Goal: Task Accomplishment & Management: Manage account settings

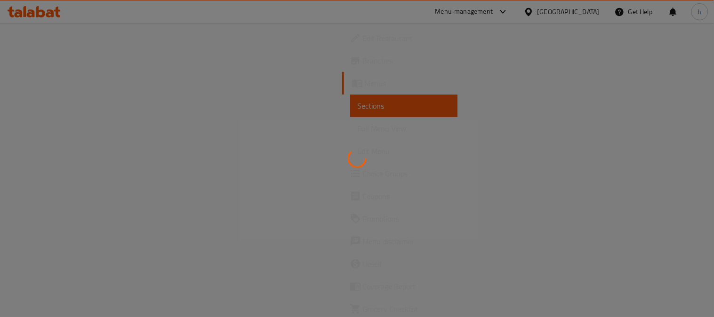
click at [48, 40] on div at bounding box center [357, 158] width 714 height 317
click at [43, 40] on div at bounding box center [357, 158] width 714 height 317
click at [46, 38] on div at bounding box center [357, 158] width 714 height 317
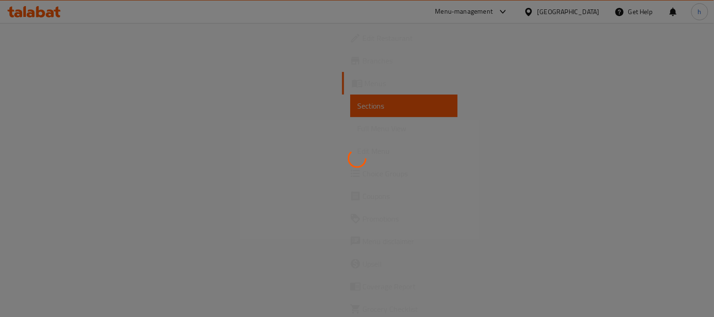
click at [43, 38] on div at bounding box center [357, 158] width 714 height 317
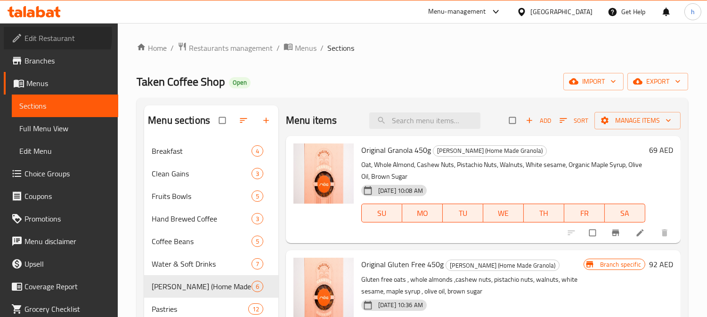
click at [39, 35] on span "Edit Restaurant" at bounding box center [67, 37] width 86 height 11
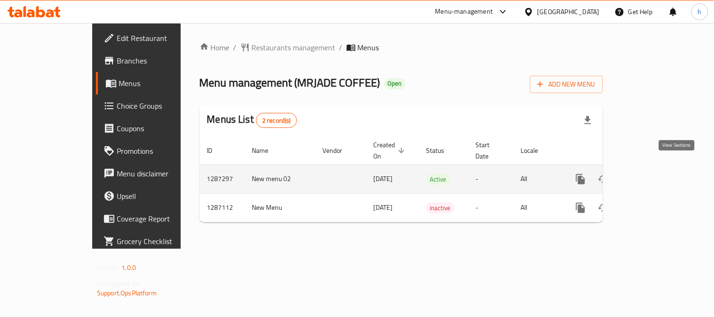
click at [654, 174] on icon "enhanced table" at bounding box center [648, 179] width 11 height 11
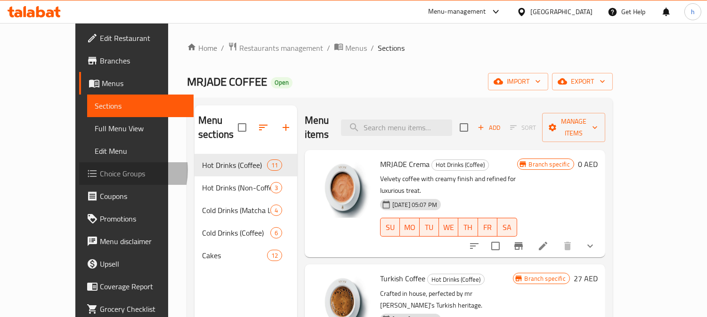
click at [100, 170] on span "Choice Groups" at bounding box center [143, 173] width 86 height 11
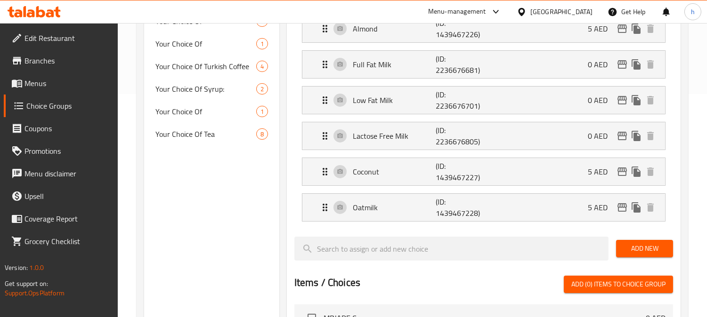
scroll to position [261, 0]
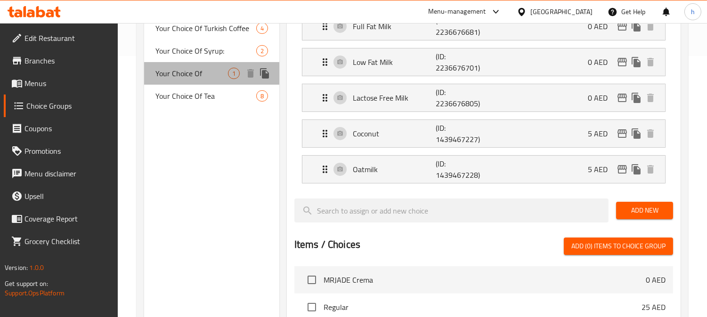
click at [187, 71] on span "Your Choice Of" at bounding box center [191, 73] width 72 height 11
type input "Your Choice Of"
type input "اختيارك من"
type input "0"
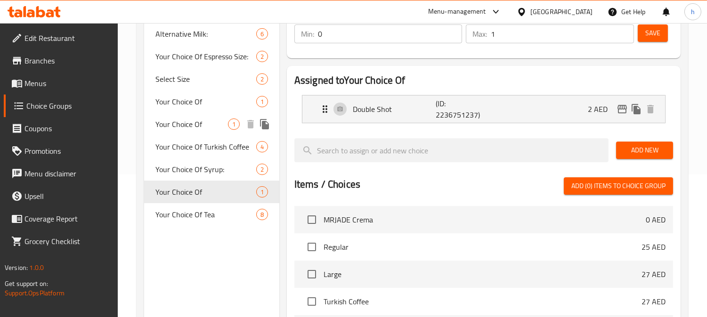
scroll to position [157, 0]
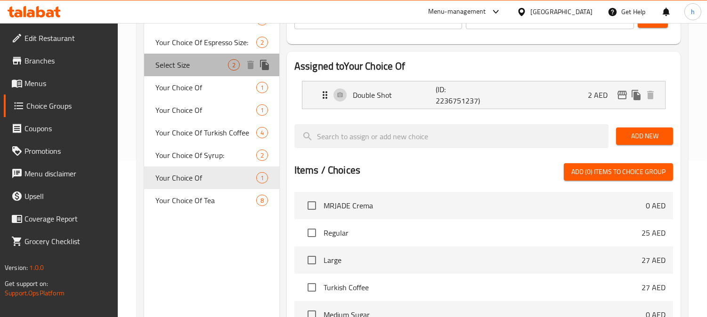
click at [177, 67] on span "Select Size" at bounding box center [191, 64] width 72 height 11
type input "Select Size"
type input "حدد حجم"
type input "1"
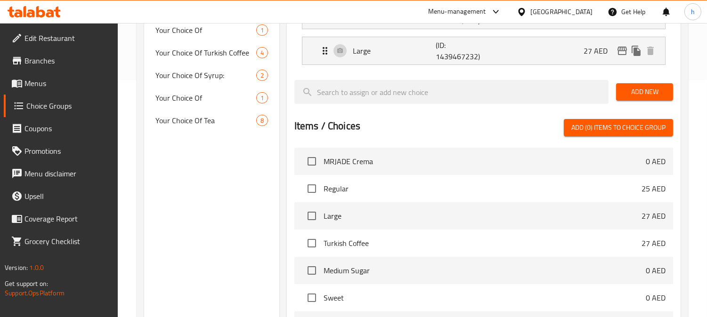
scroll to position [314, 0]
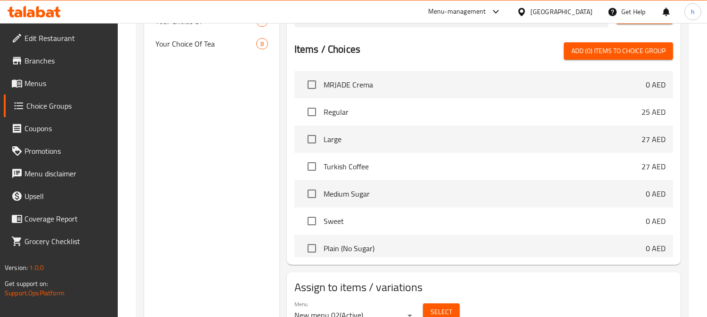
click at [34, 16] on icon at bounding box center [31, 13] width 8 height 8
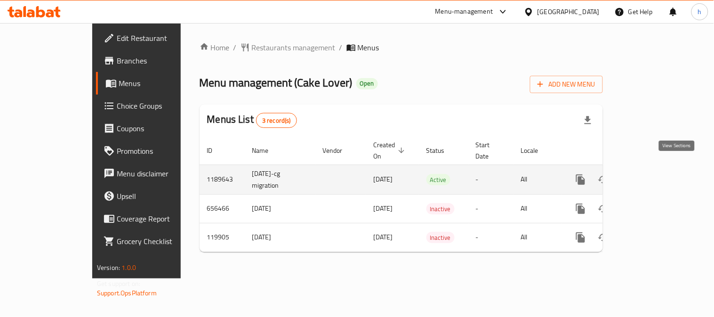
click at [653, 176] on icon "enhanced table" at bounding box center [648, 180] width 8 height 8
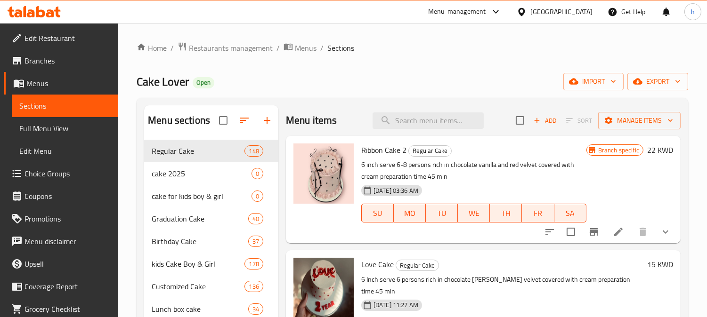
click at [48, 176] on span "Choice Groups" at bounding box center [67, 173] width 86 height 11
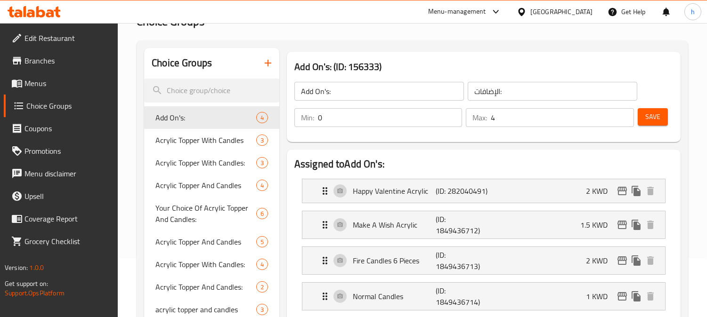
scroll to position [105, 0]
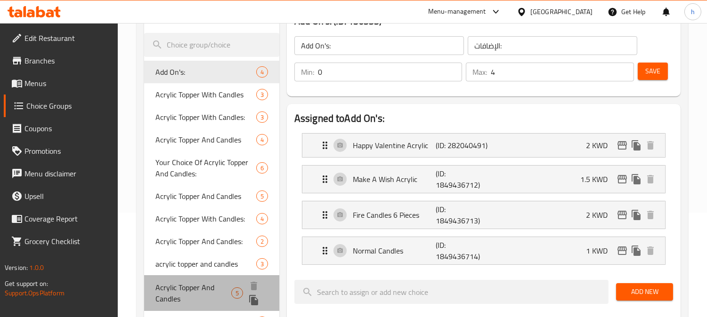
click at [177, 293] on span "Acrylic Topper And Candles" at bounding box center [193, 293] width 76 height 23
click at [171, 293] on span "Acrylic Topper And Candles" at bounding box center [193, 293] width 76 height 23
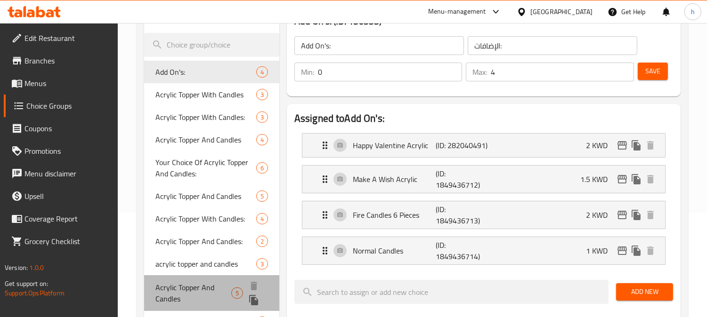
click at [171, 293] on span "Acrylic Topper And Candles" at bounding box center [193, 293] width 76 height 23
type input "Acrylic Topper And Candles"
type input "اكليريك توبر وشموع"
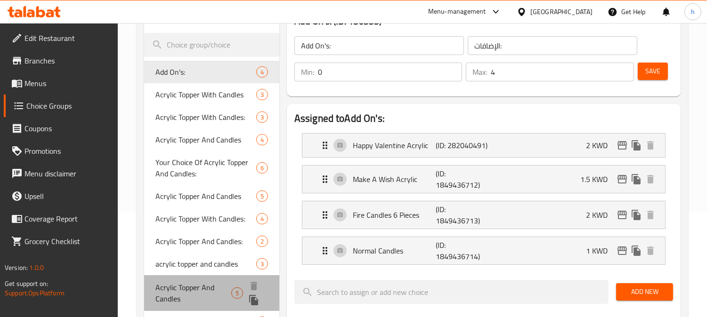
type input "5"
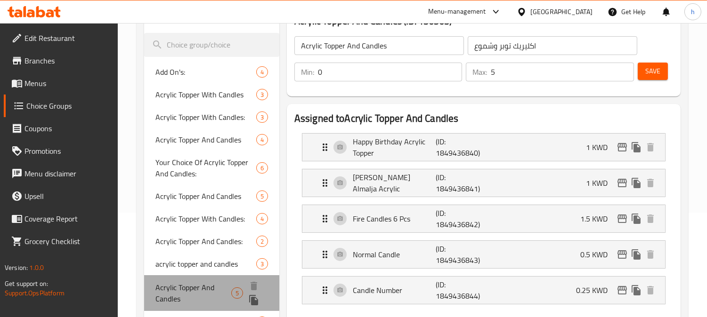
click at [171, 293] on span "Acrylic Topper And Candles" at bounding box center [193, 293] width 76 height 23
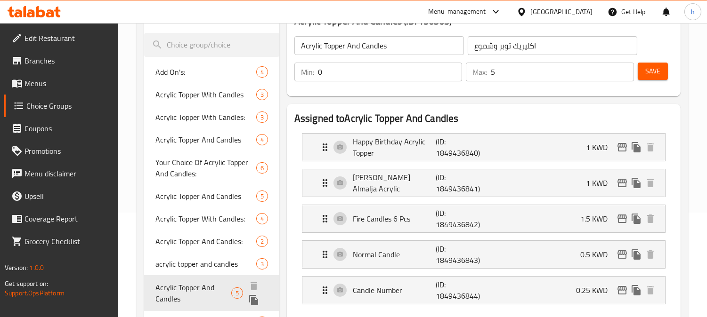
click at [171, 293] on span "Acrylic Topper And Candles" at bounding box center [193, 293] width 76 height 23
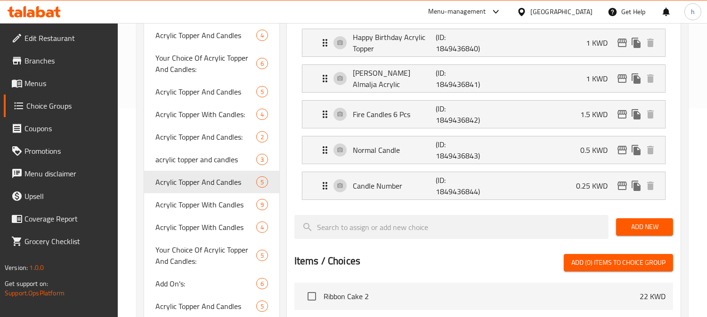
scroll to position [0, 0]
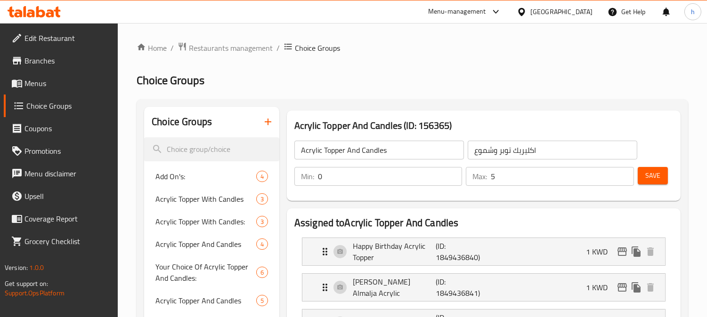
click at [39, 11] on icon at bounding box center [40, 11] width 9 height 11
